Goal: Check status: Check status

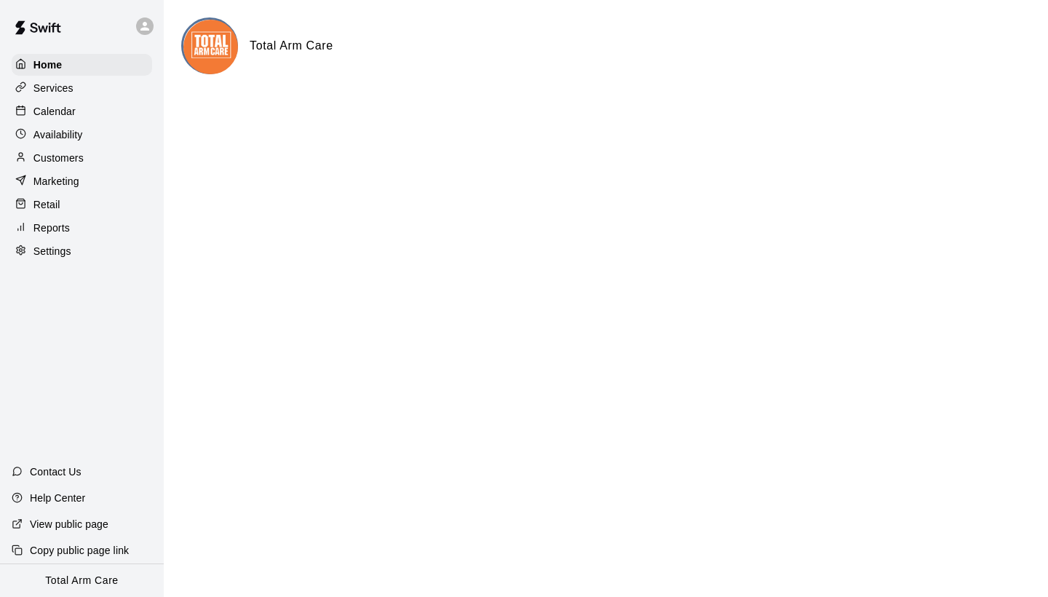
click at [69, 127] on p "Availability" at bounding box center [57, 134] width 49 height 15
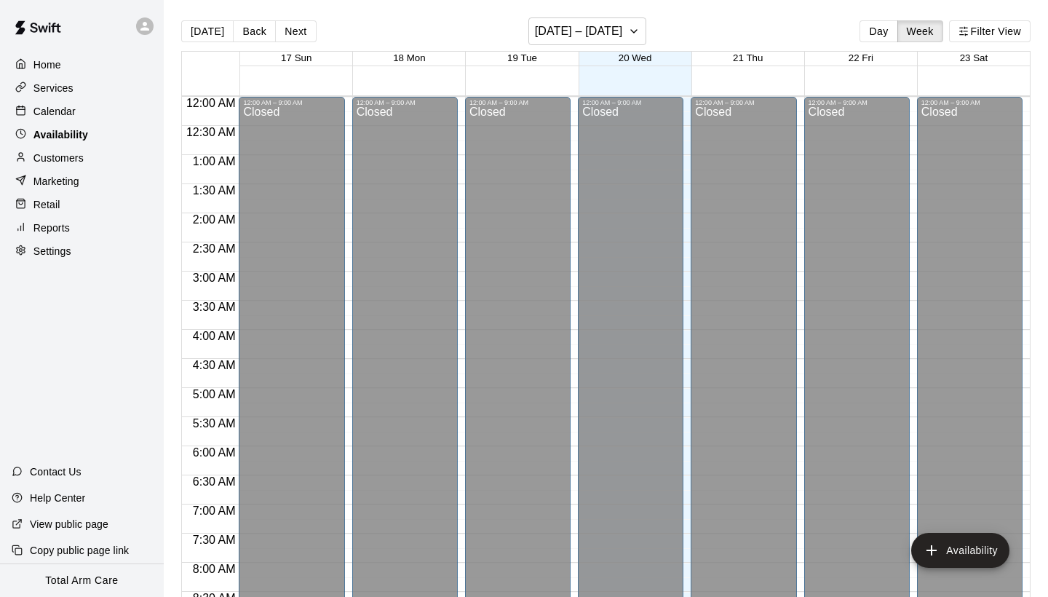
scroll to position [881, 0]
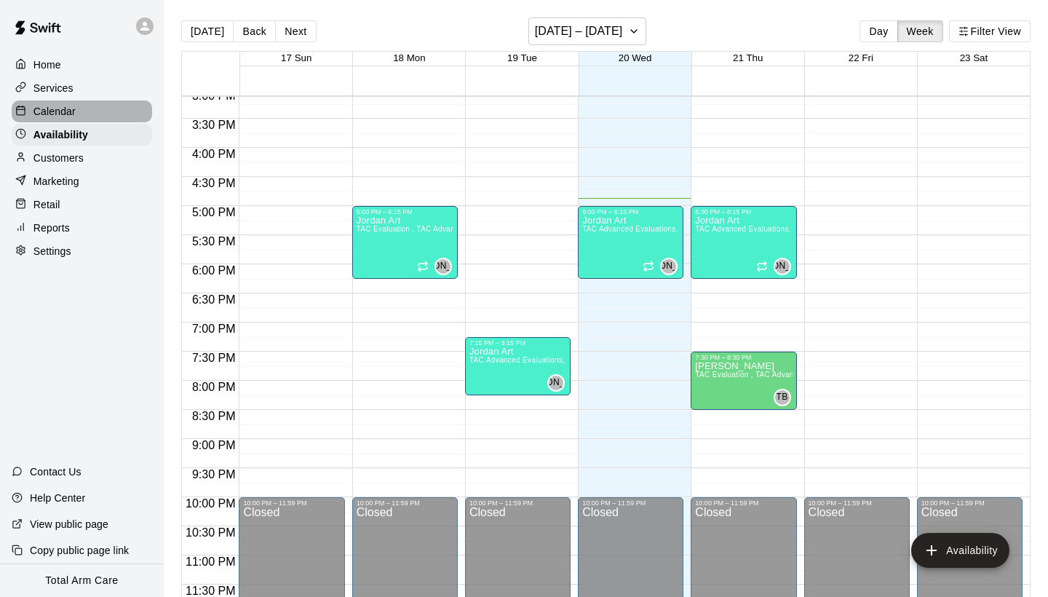
click at [75, 111] on p "Calendar" at bounding box center [54, 111] width 42 height 15
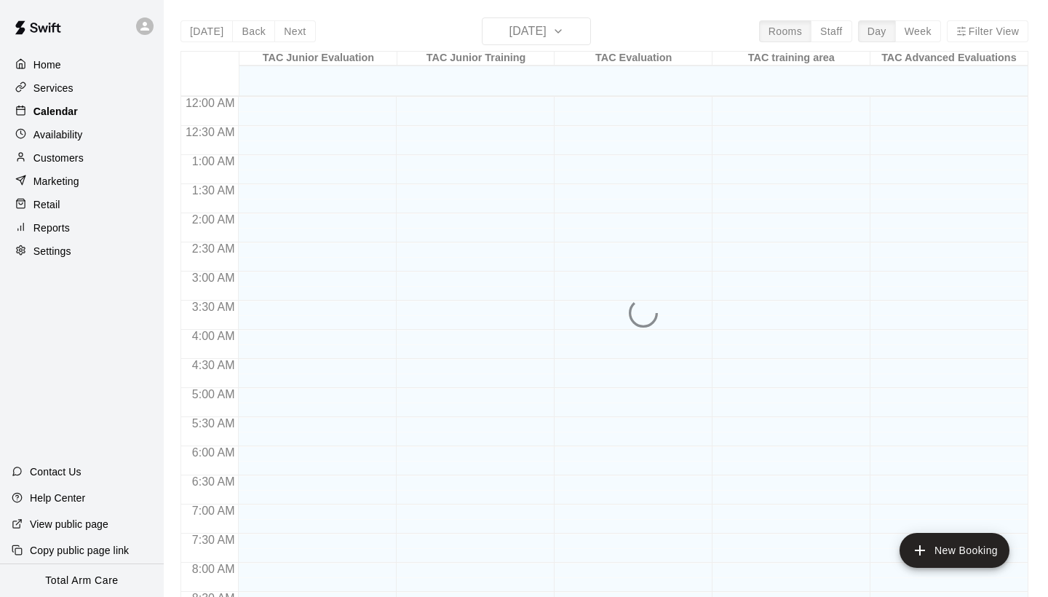
scroll to position [837, 0]
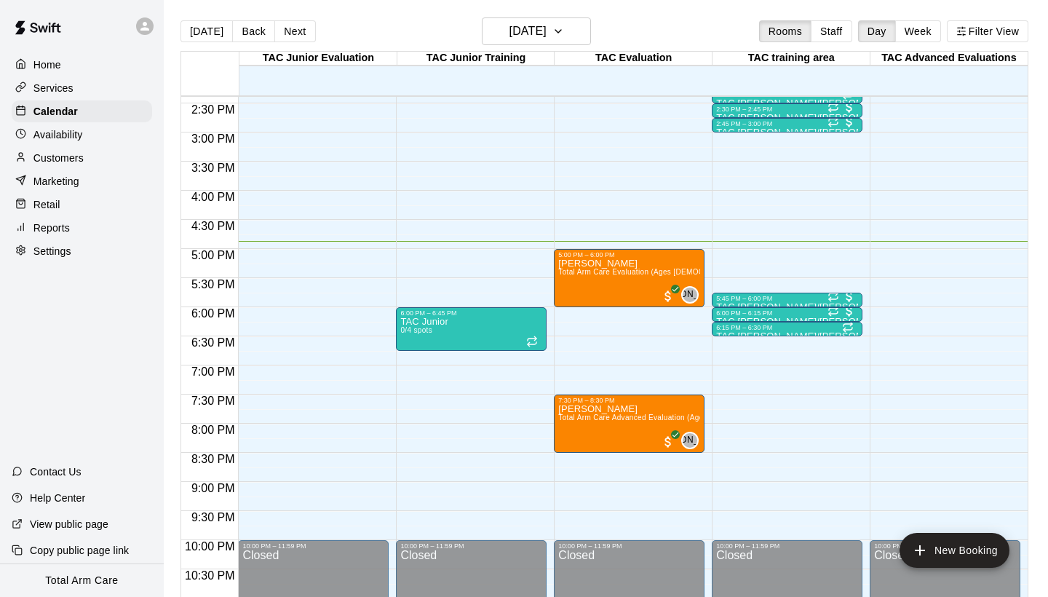
click at [80, 220] on div "Reports" at bounding box center [82, 228] width 140 height 22
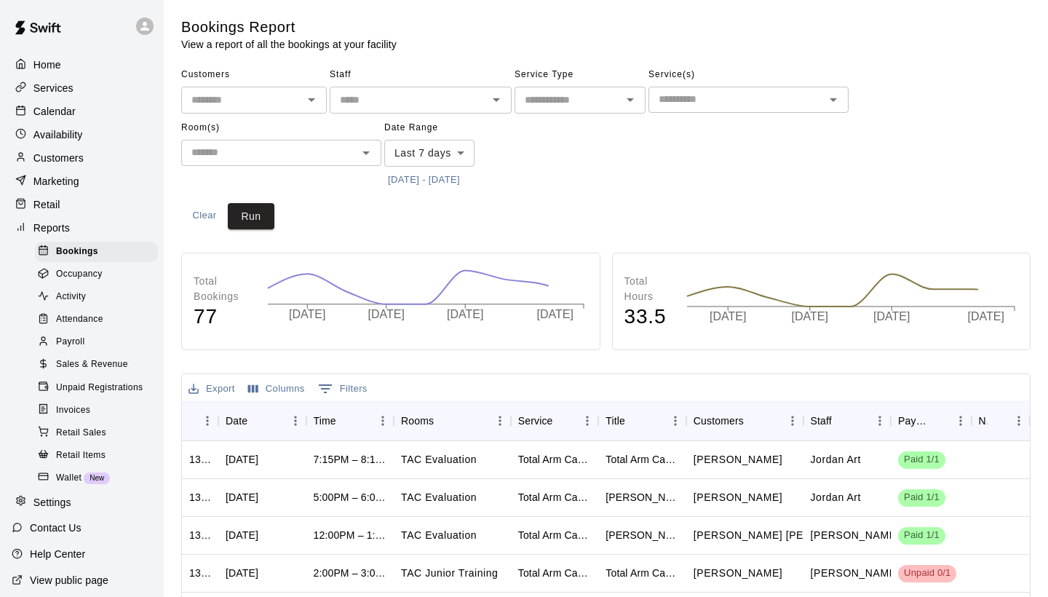
click at [82, 316] on span "Attendance" at bounding box center [79, 319] width 47 height 15
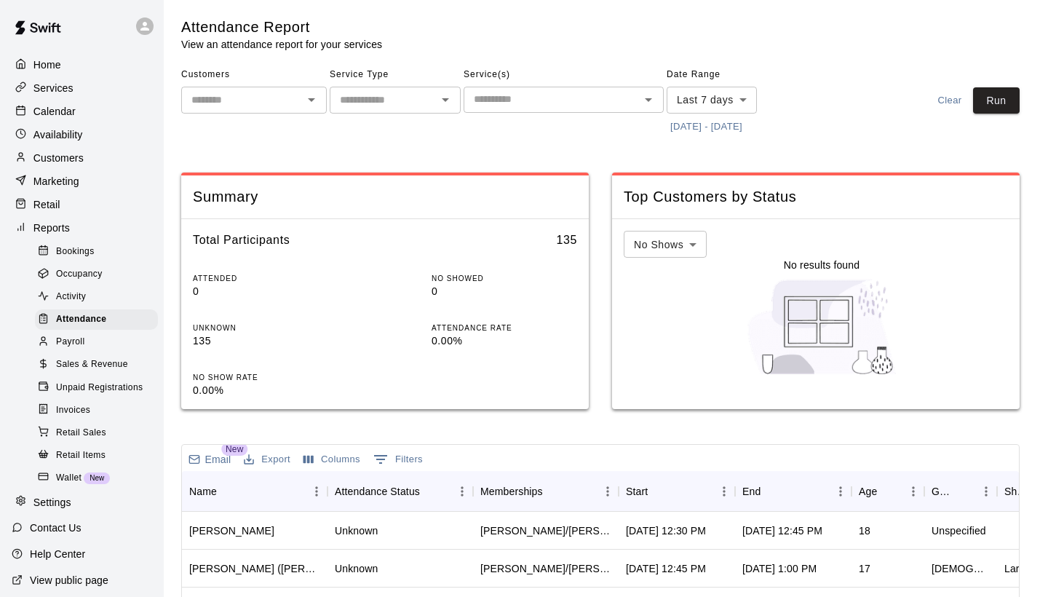
click at [690, 127] on button "[DATE] - [DATE]" at bounding box center [705, 127] width 79 height 23
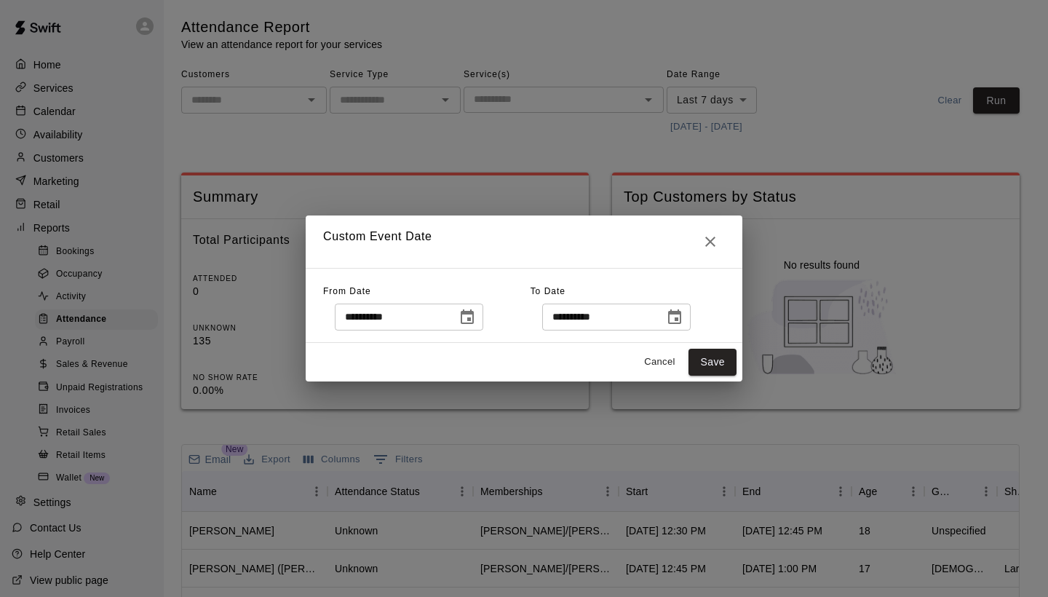
click at [472, 311] on icon "Choose date, selected date is Aug 13, 2025" at bounding box center [467, 316] width 13 height 15
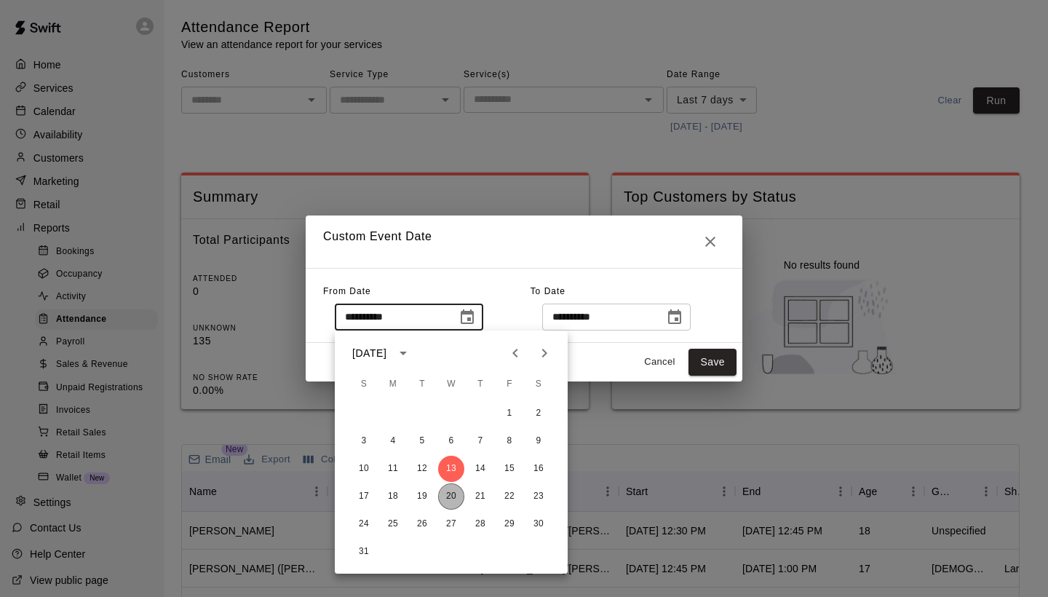
click at [458, 498] on button "20" at bounding box center [451, 496] width 26 height 26
type input "**********"
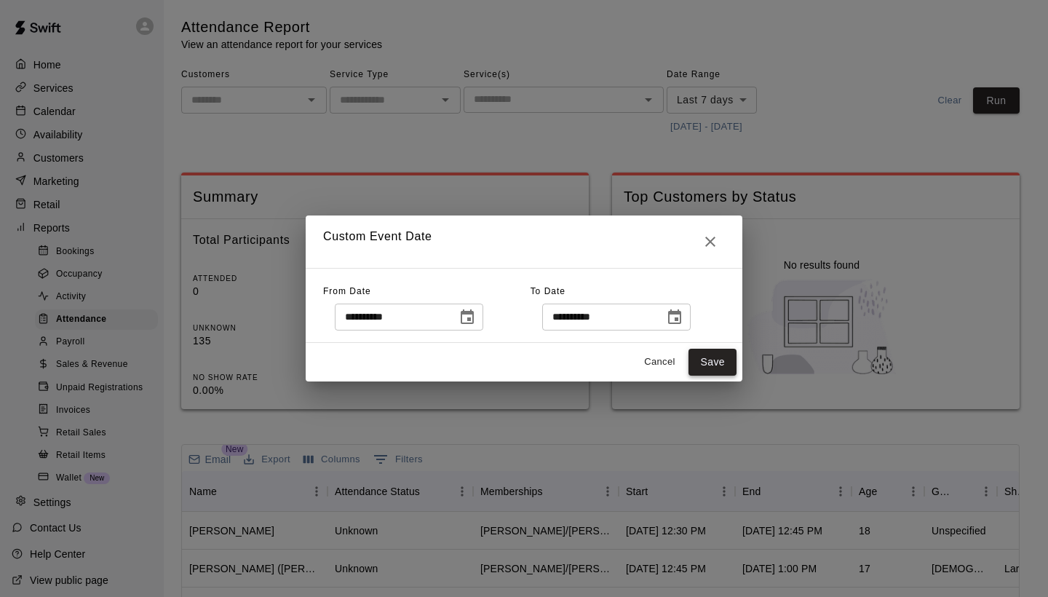
click at [723, 356] on button "Save" at bounding box center [712, 361] width 48 height 27
type input "******"
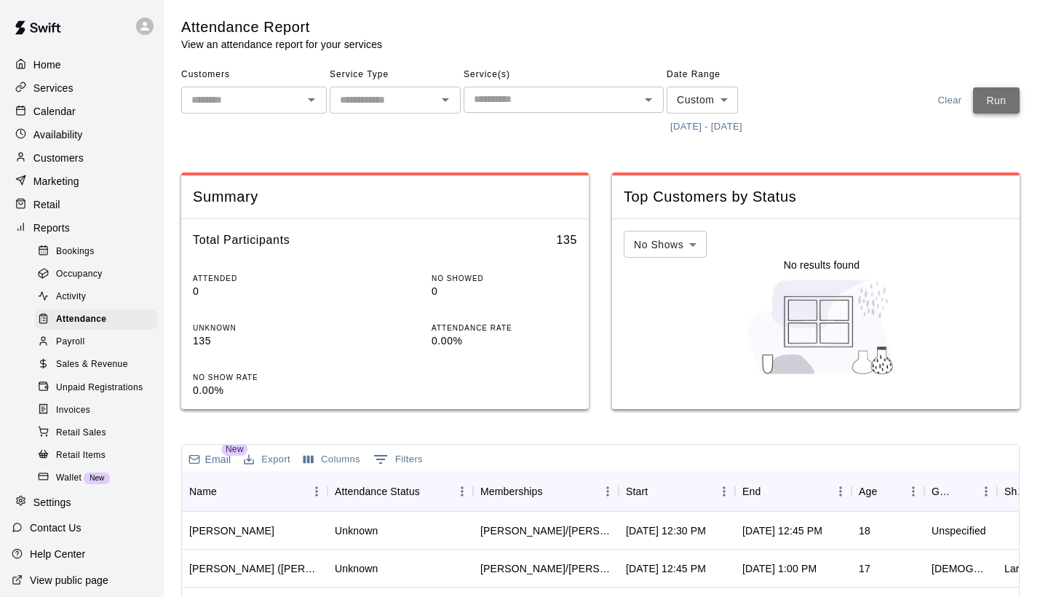
click at [1010, 105] on button "Run" at bounding box center [996, 100] width 47 height 27
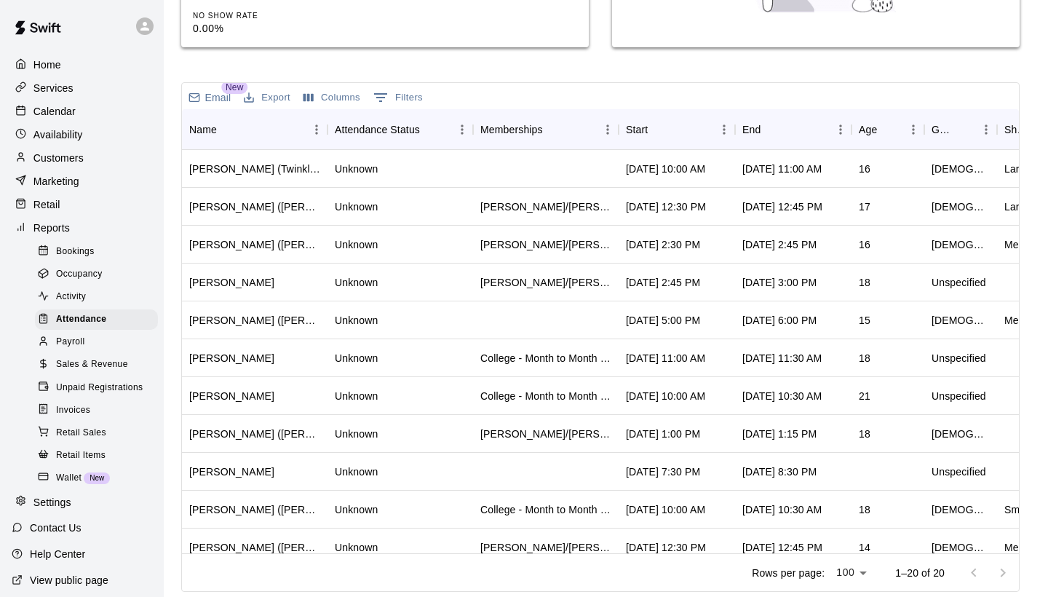
scroll to position [361, 0]
click at [562, 123] on div "Memberships" at bounding box center [553, 130] width 20 height 20
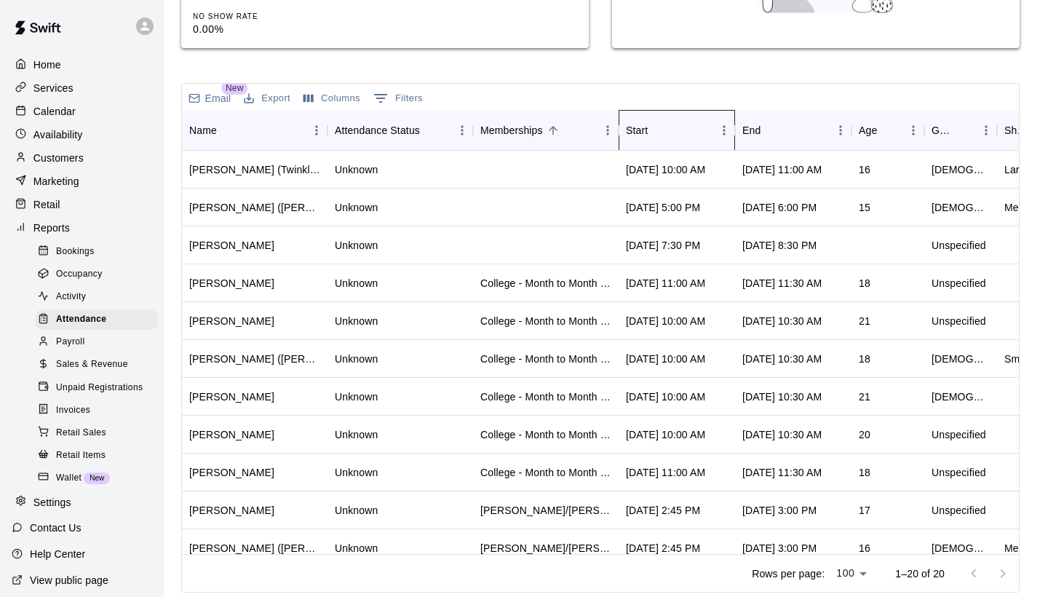
click at [696, 121] on div "Start" at bounding box center [669, 130] width 87 height 41
